Goal: Task Accomplishment & Management: Manage account settings

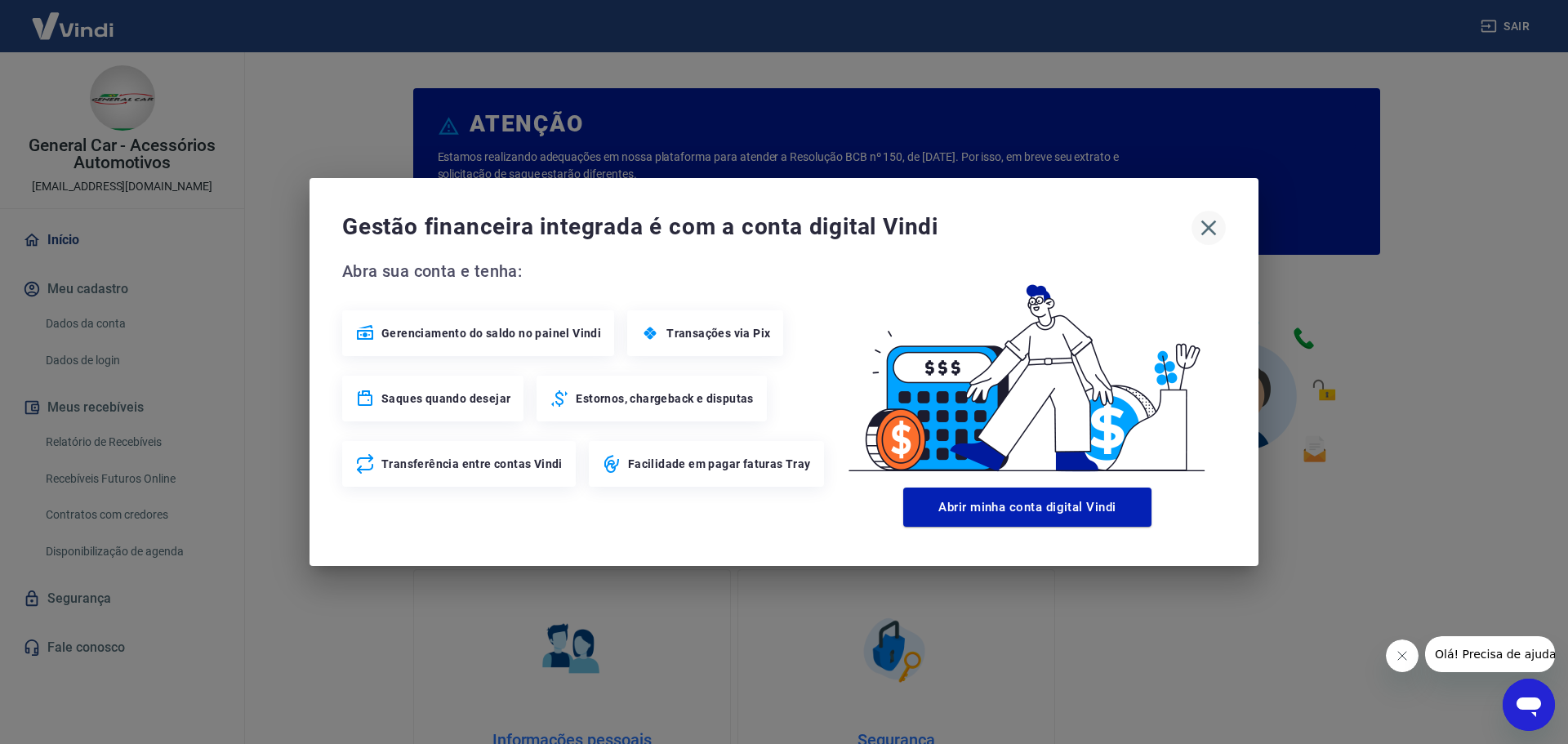
click at [1198, 229] on icon "button" at bounding box center [1208, 228] width 26 height 26
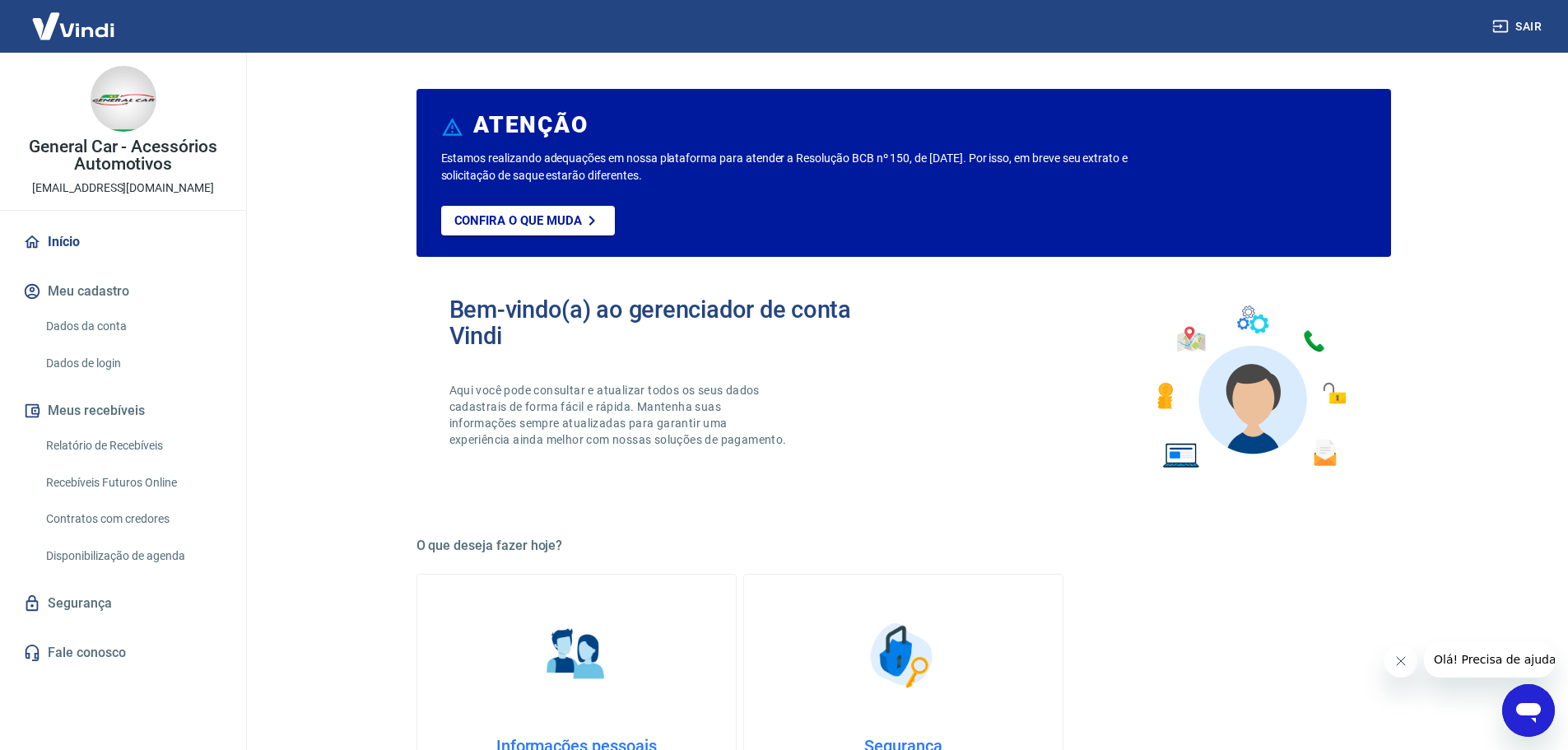
scroll to position [247, 0]
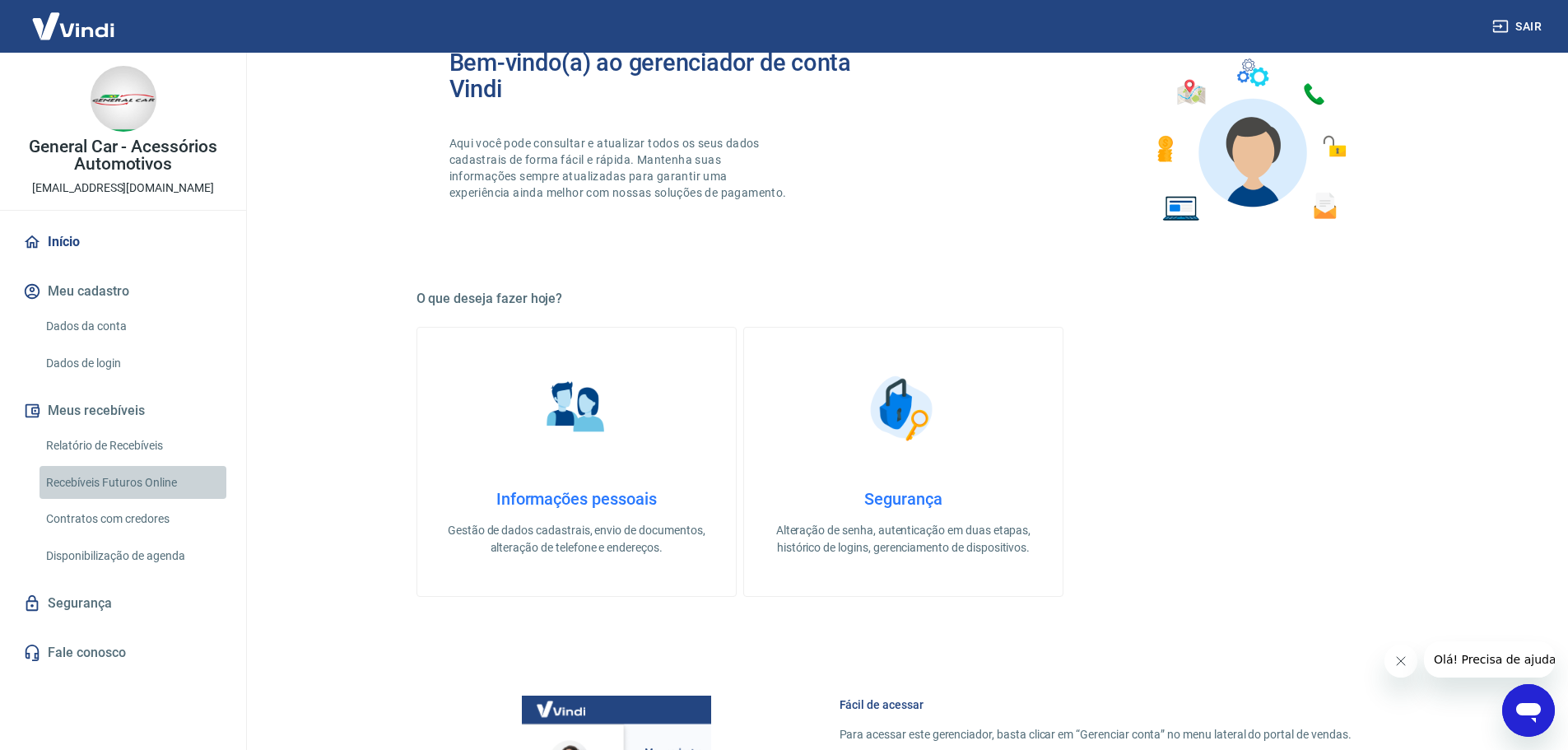
click at [146, 479] on link "Recebíveis Futuros Online" at bounding box center [133, 483] width 187 height 34
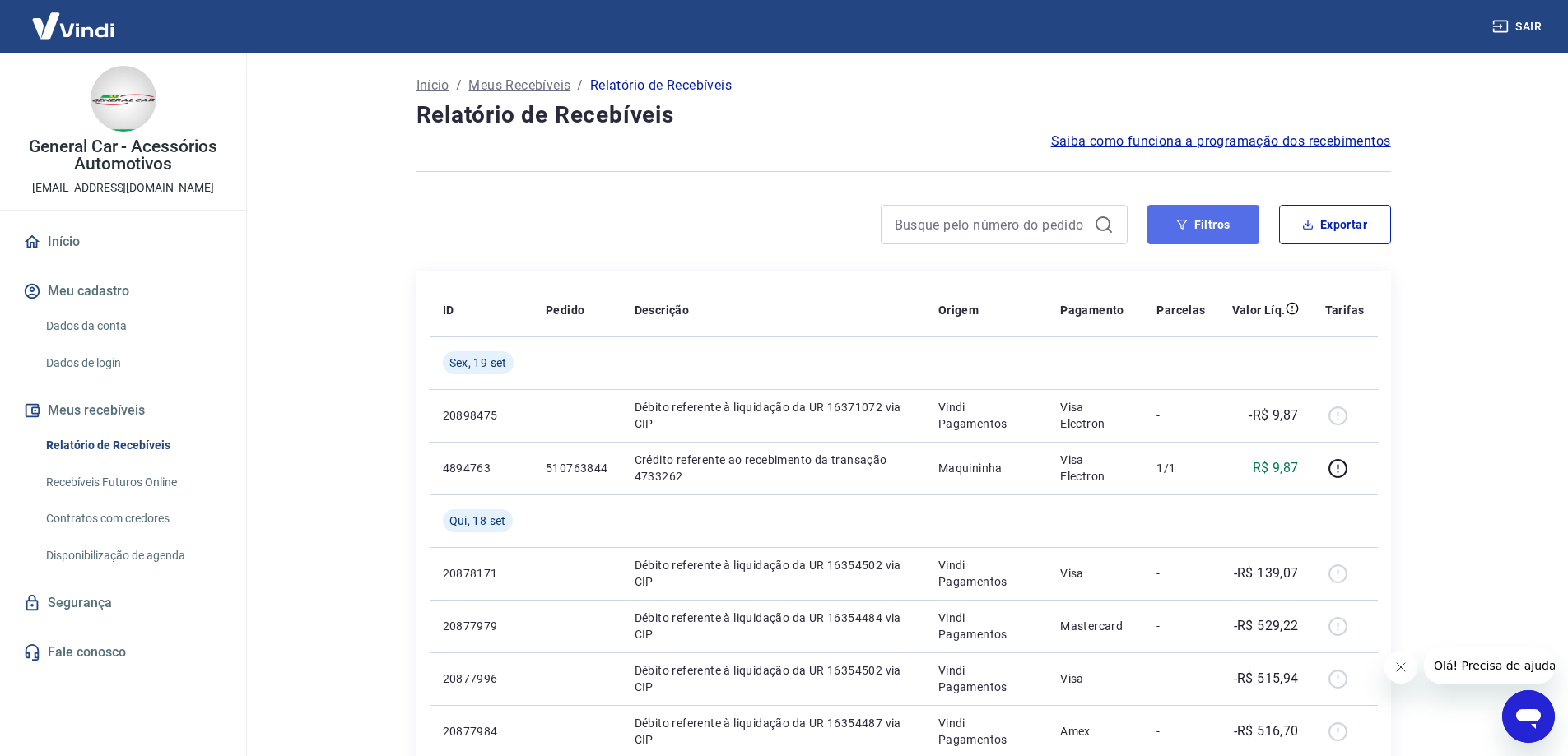
click at [1165, 216] on button "Filtros" at bounding box center [1203, 224] width 112 height 40
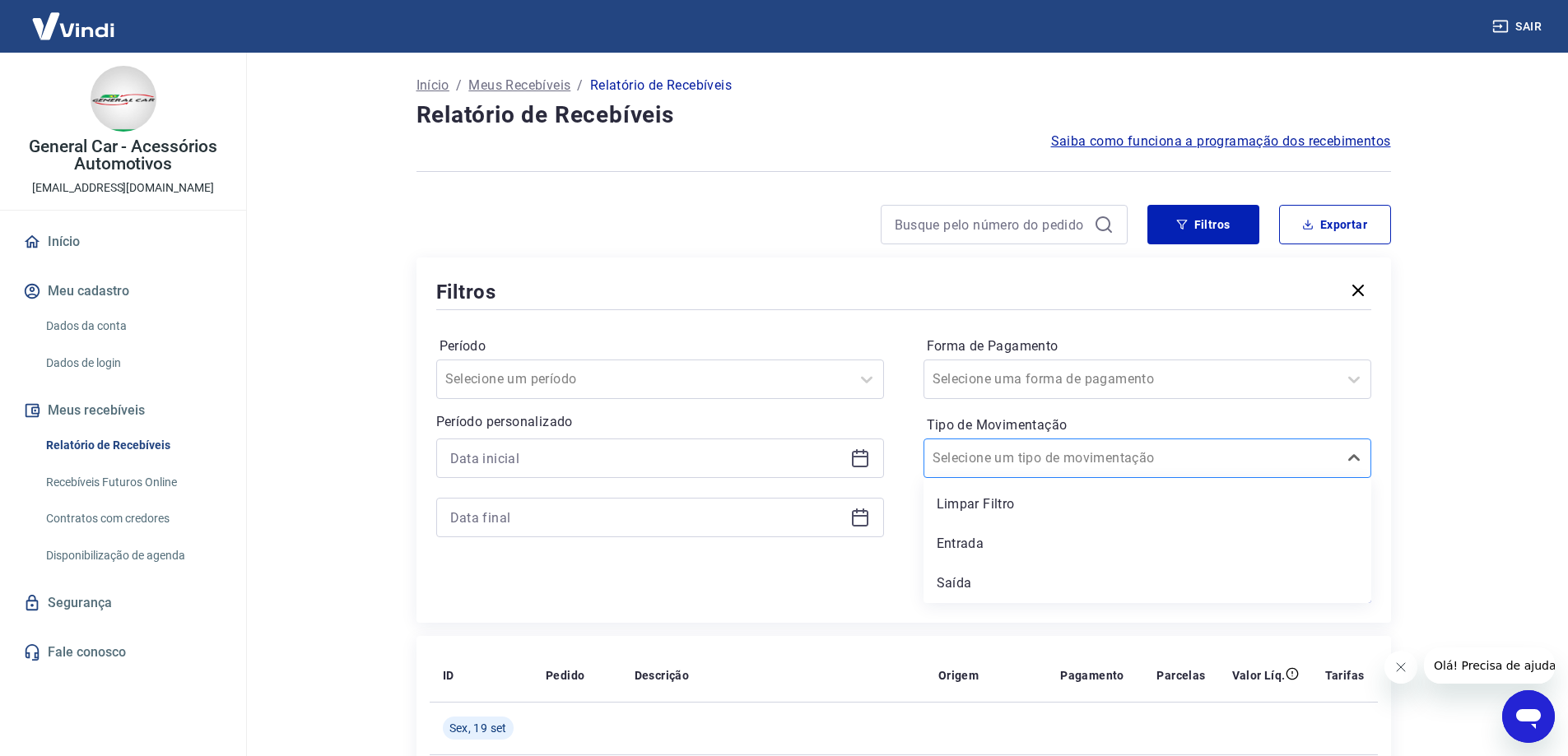
click at [1107, 443] on div "Selecione um tipo de movimentação" at bounding box center [1146, 458] width 447 height 40
drag, startPoint x: 1000, startPoint y: 534, endPoint x: 1220, endPoint y: 594, distance: 228.0
click at [1000, 535] on div "Entrada" at bounding box center [1146, 543] width 447 height 33
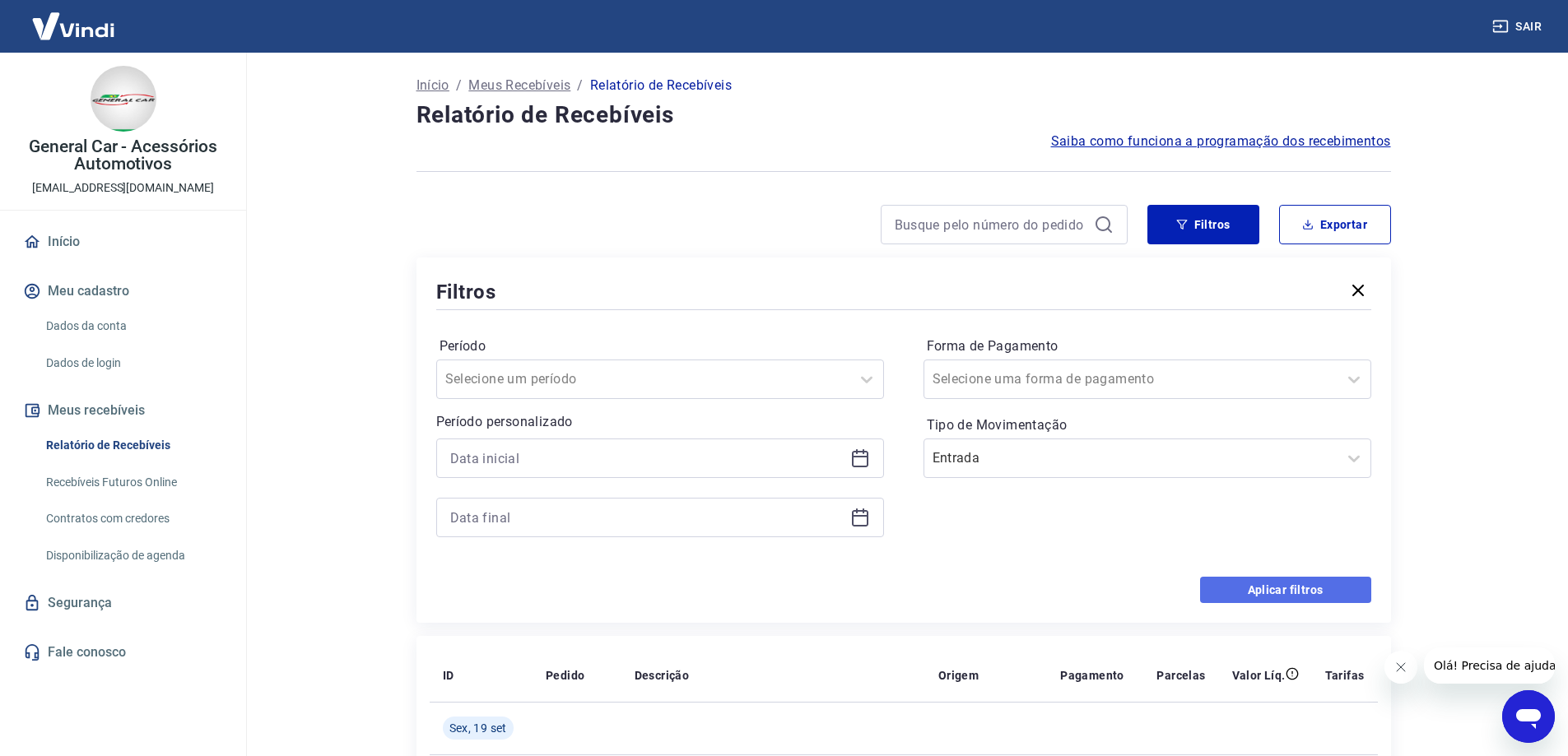
click at [1314, 585] on button "Aplicar filtros" at bounding box center [1286, 590] width 171 height 26
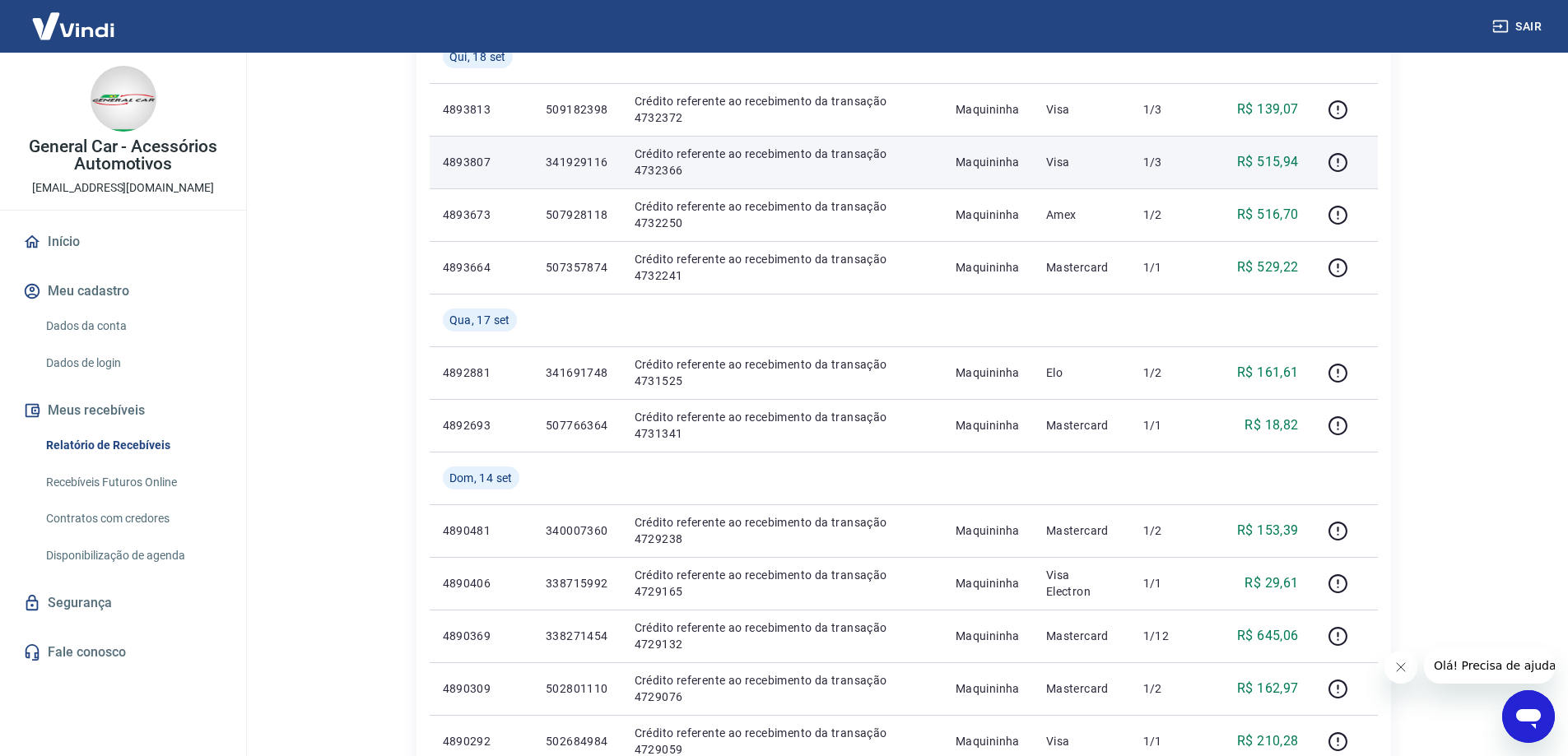
scroll to position [329, 0]
